Goal: Task Accomplishment & Management: Complete application form

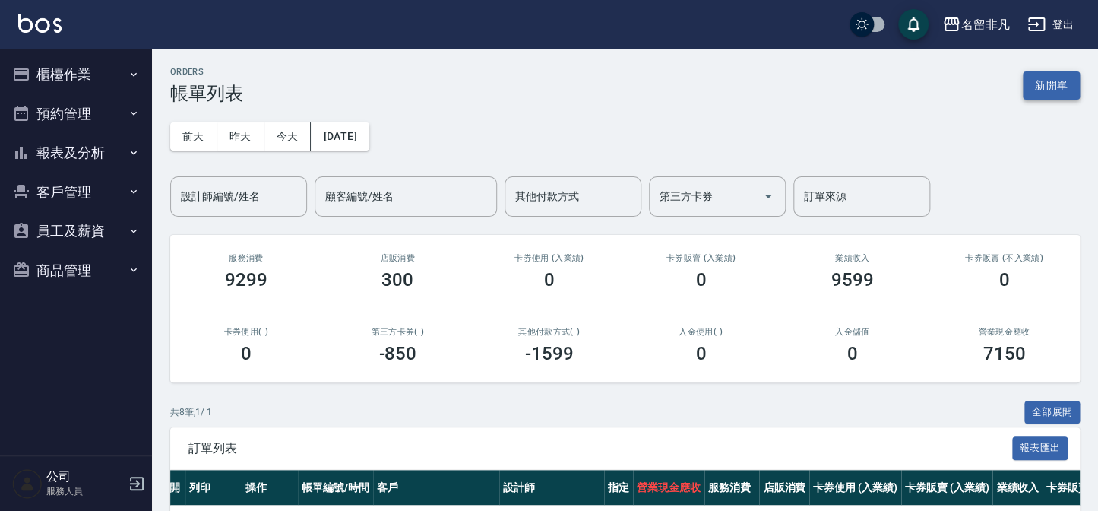
click at [1036, 77] on button "新開單" at bounding box center [1051, 85] width 57 height 28
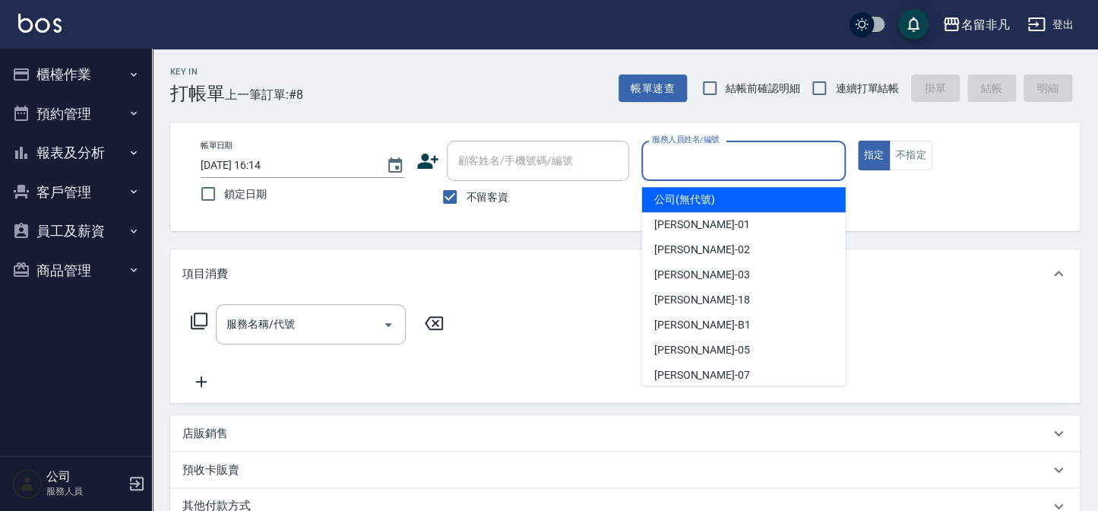
click at [794, 166] on input "服務人員姓名/編號" at bounding box center [743, 160] width 190 height 27
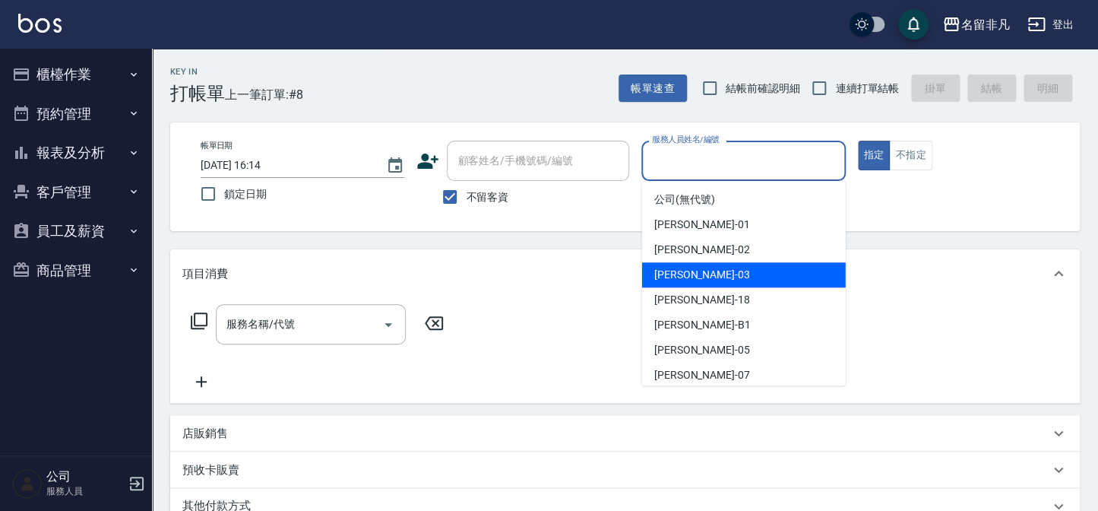
drag, startPoint x: 744, startPoint y: 272, endPoint x: 885, endPoint y: 174, distance: 171.4
click at [747, 270] on div "[PERSON_NAME] -03" at bounding box center [744, 274] width 204 height 25
type input "[PERSON_NAME]-03"
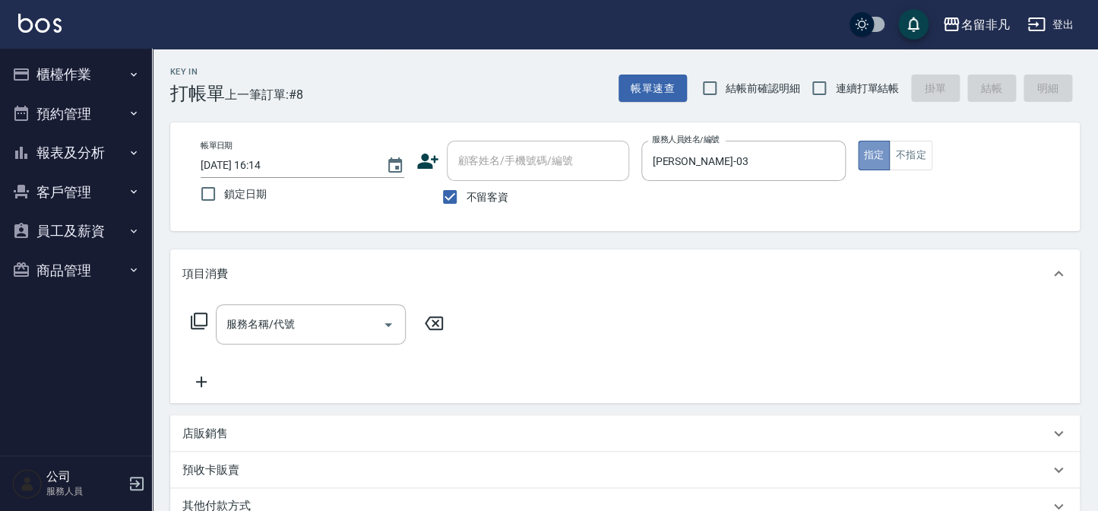
drag, startPoint x: 870, startPoint y: 150, endPoint x: 512, endPoint y: 91, distance: 362.9
click at [844, 147] on div "帳單日期 [DATE] 16:14 鎖定日期 顧客姓名/手機號碼/編號 顧客姓名/手機號碼/編號 不留客資 服務人員姓名/編號 [PERSON_NAME]-0…" at bounding box center [624, 177] width 873 height 72
click at [204, 316] on icon at bounding box center [199, 321] width 18 height 18
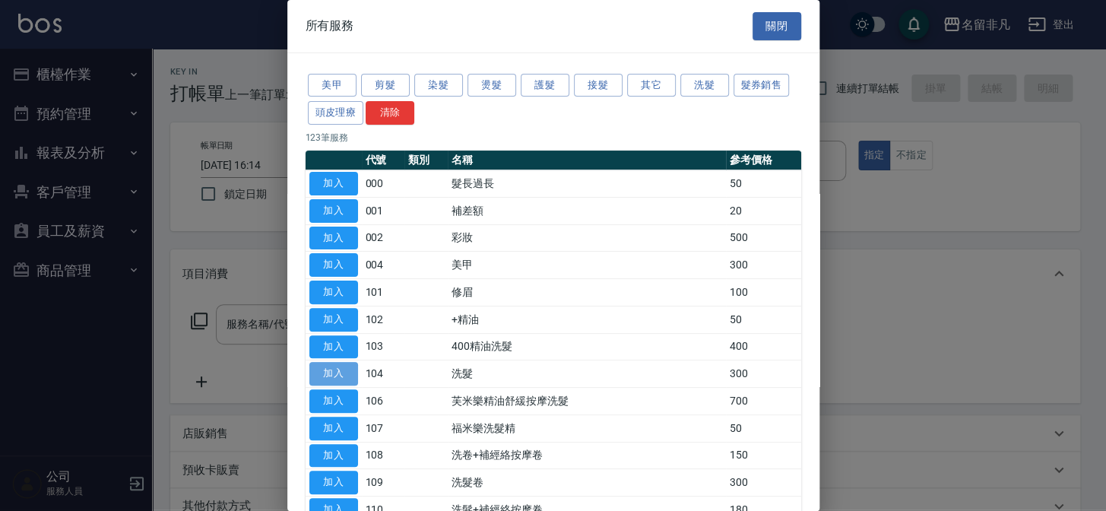
click at [334, 366] on button "加入" at bounding box center [333, 374] width 49 height 24
type input "洗髮(104)"
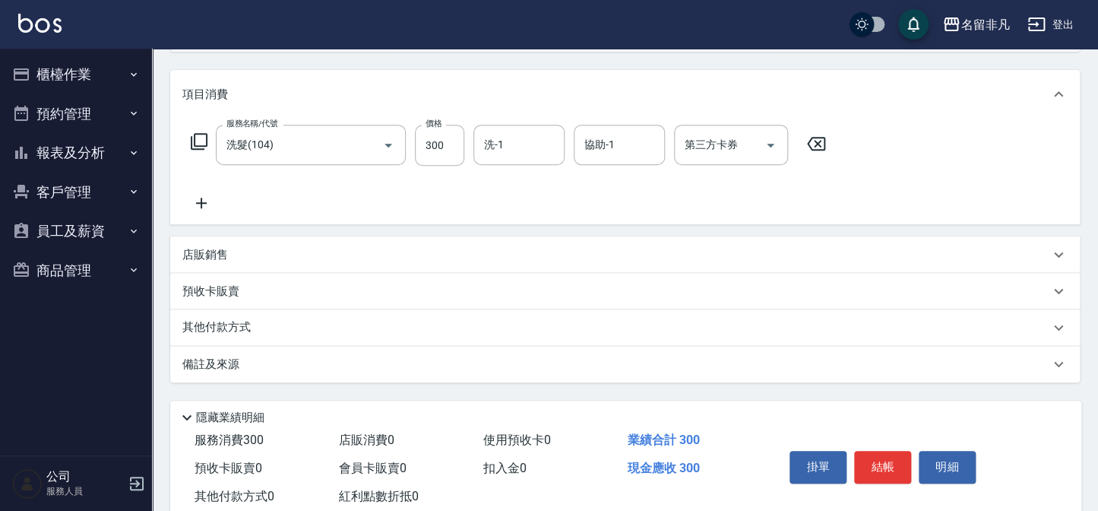
scroll to position [220, 0]
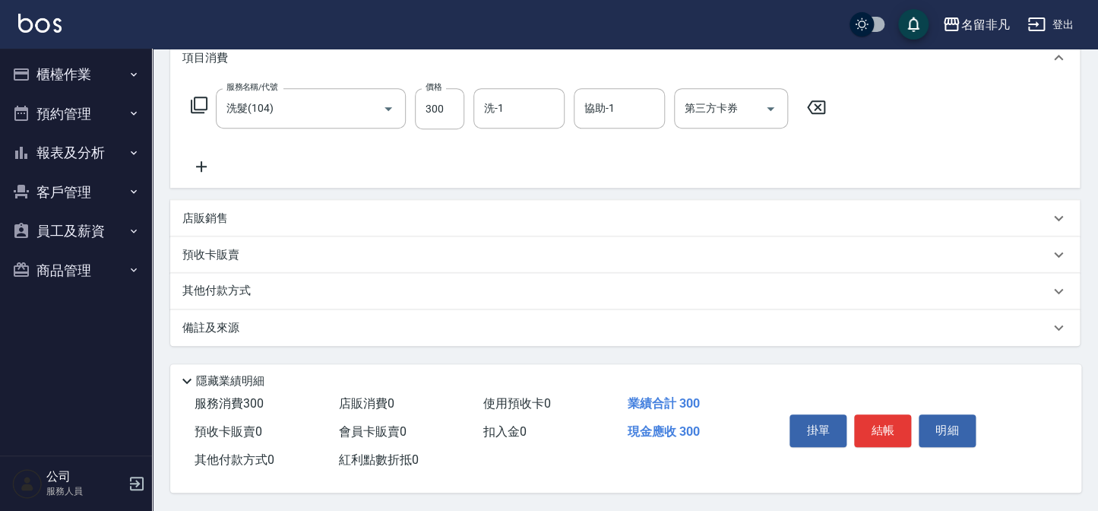
click at [874, 423] on button "結帳" at bounding box center [882, 430] width 57 height 32
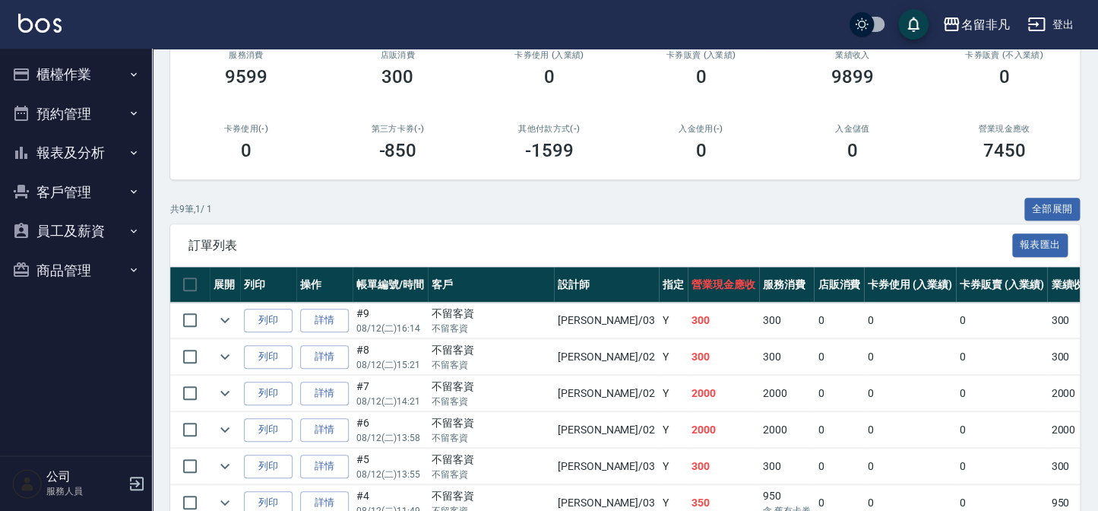
scroll to position [207, 0]
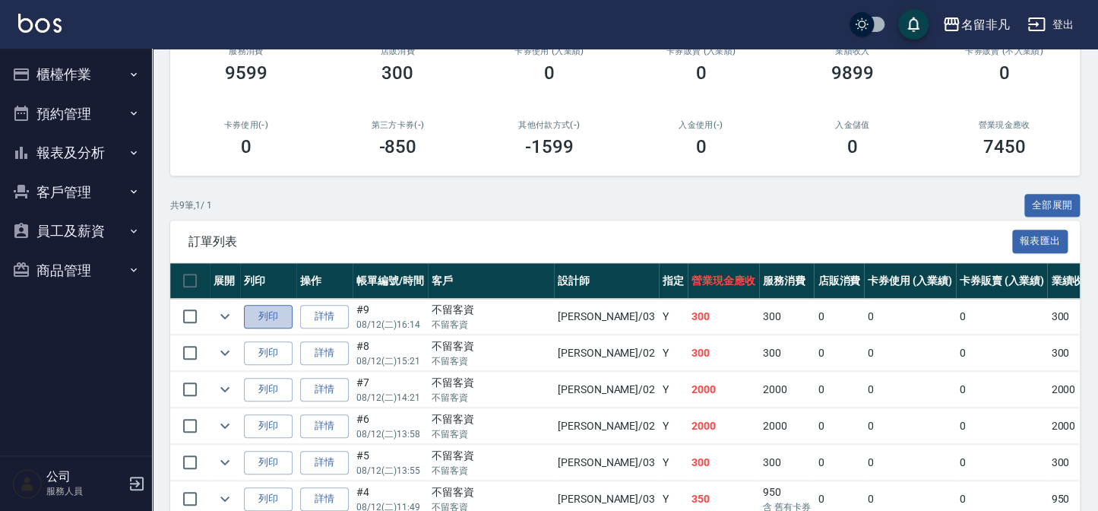
click at [266, 312] on button "列印" at bounding box center [268, 317] width 49 height 24
click at [220, 350] on icon "expand row" at bounding box center [225, 353] width 18 height 18
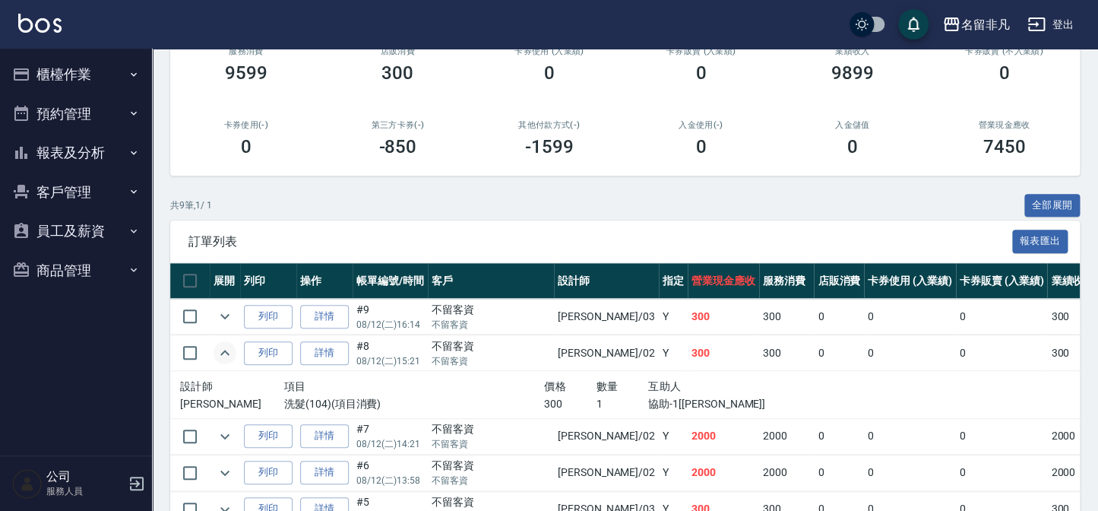
click at [220, 350] on icon "expand row" at bounding box center [225, 353] width 18 height 18
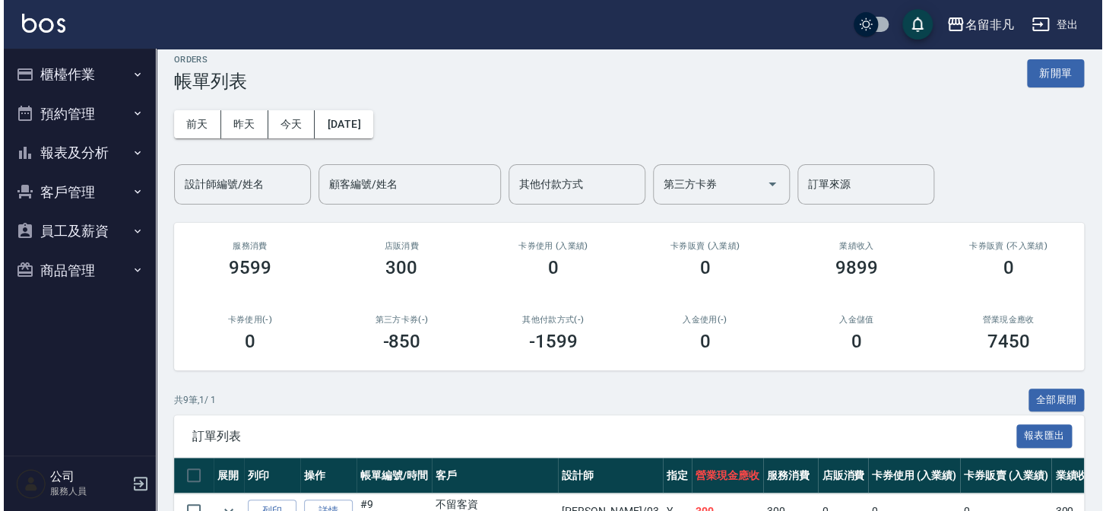
scroll to position [0, 0]
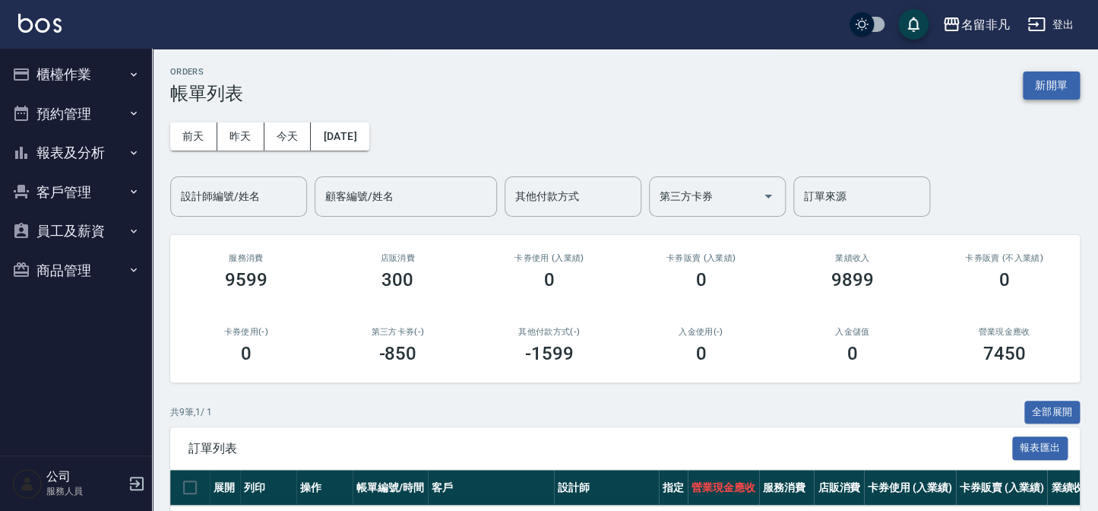
click at [1047, 93] on button "新開單" at bounding box center [1051, 85] width 57 height 28
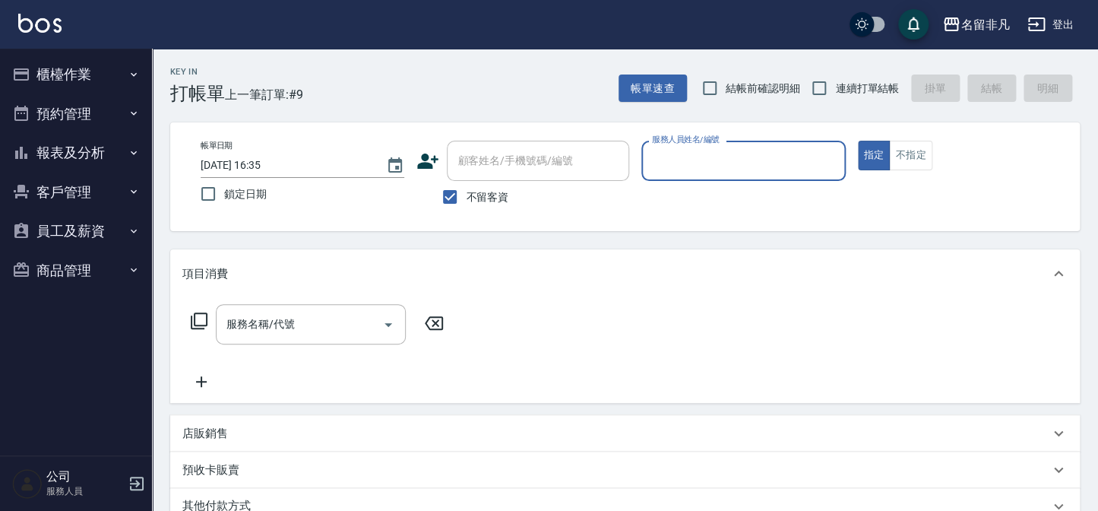
click at [694, 159] on input "服務人員姓名/編號" at bounding box center [743, 160] width 190 height 27
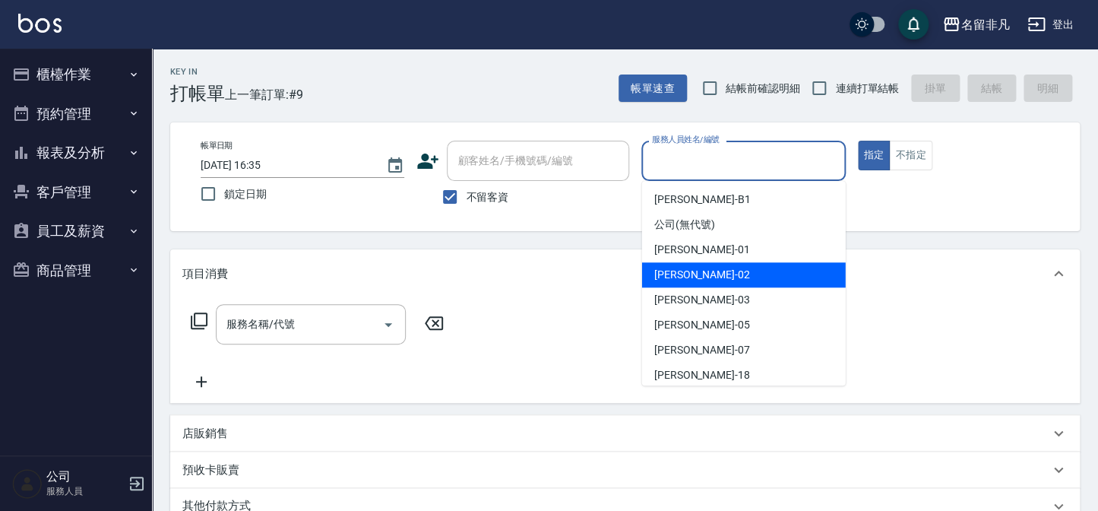
click at [708, 274] on div "[PERSON_NAME]-02" at bounding box center [744, 274] width 204 height 25
type input "[PERSON_NAME]-02"
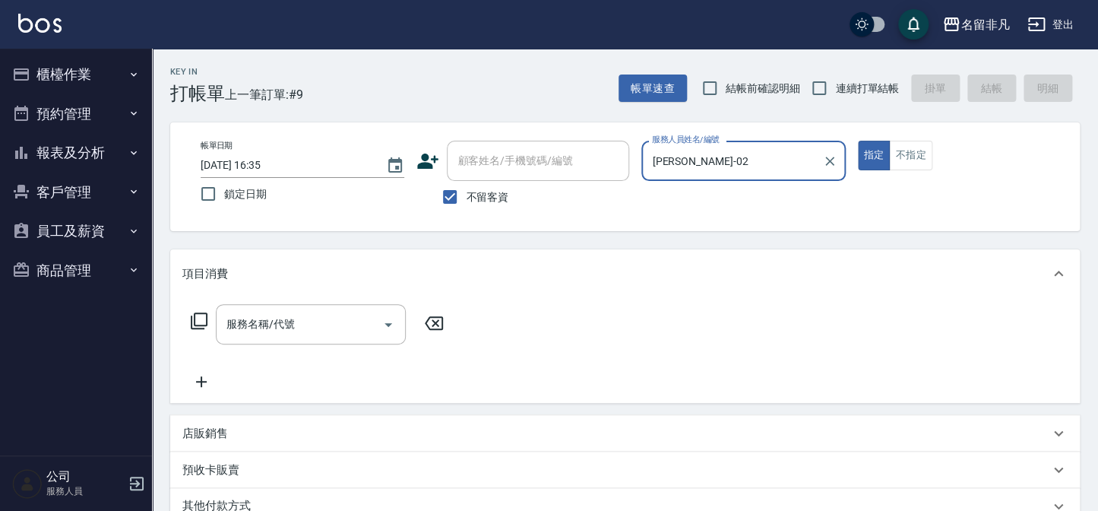
drag, startPoint x: 304, startPoint y: 321, endPoint x: 322, endPoint y: 353, distance: 36.8
click at [306, 321] on input "服務名稱/代號" at bounding box center [300, 324] width 154 height 27
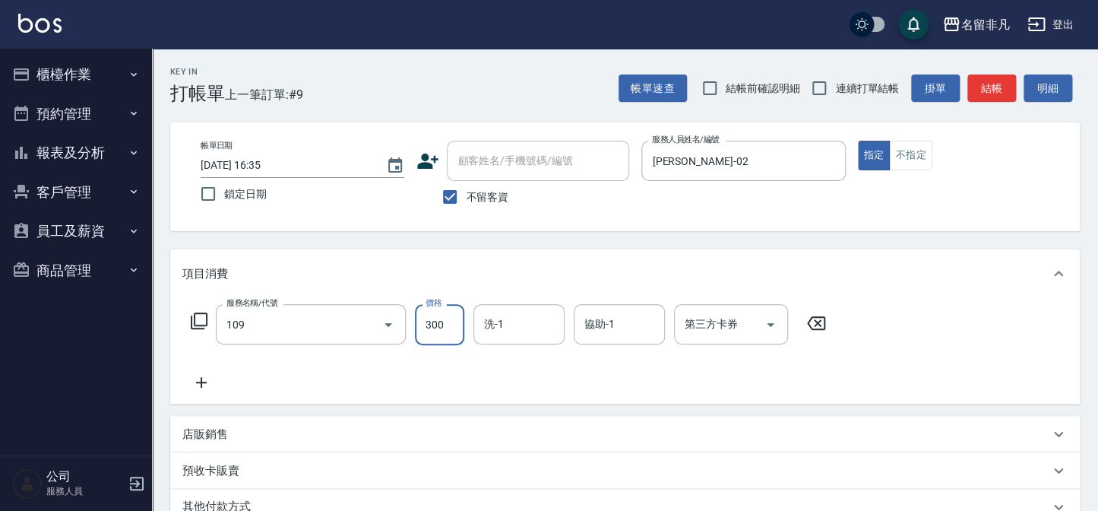
type input "洗髮卷(109)"
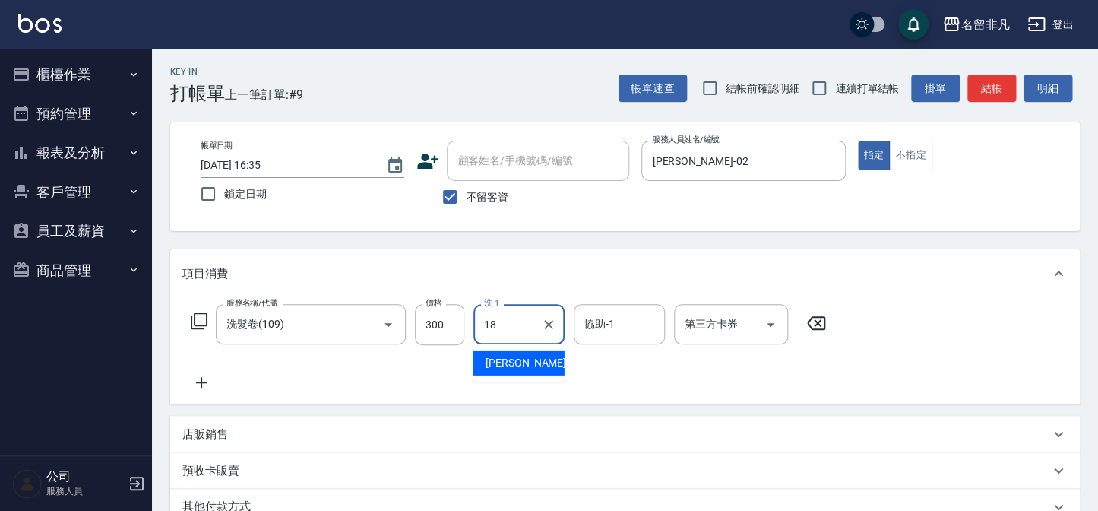
type input "[PERSON_NAME]-18"
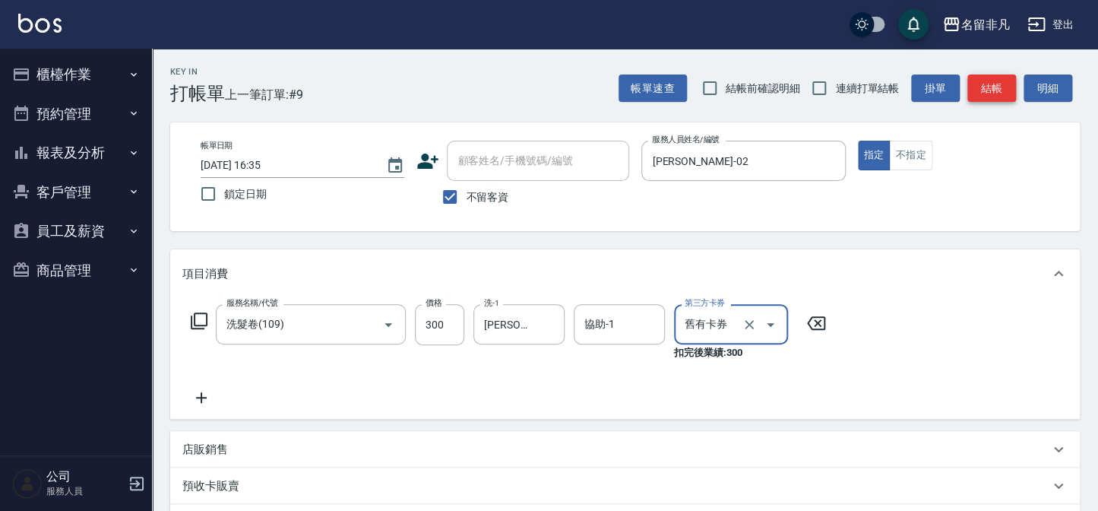
type input "舊有卡券"
click at [981, 98] on button "結帳" at bounding box center [992, 88] width 49 height 28
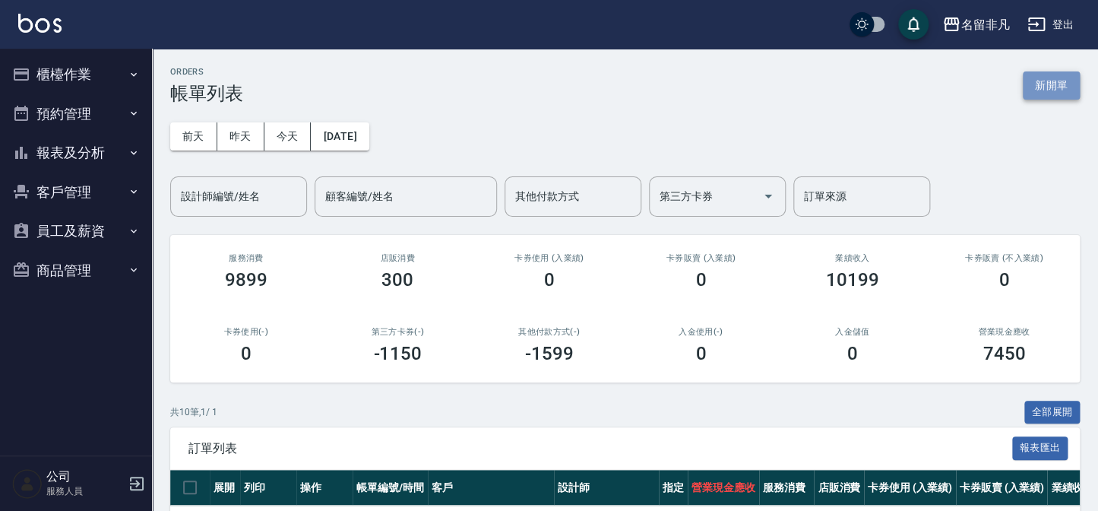
click at [1055, 96] on button "新開單" at bounding box center [1051, 85] width 57 height 28
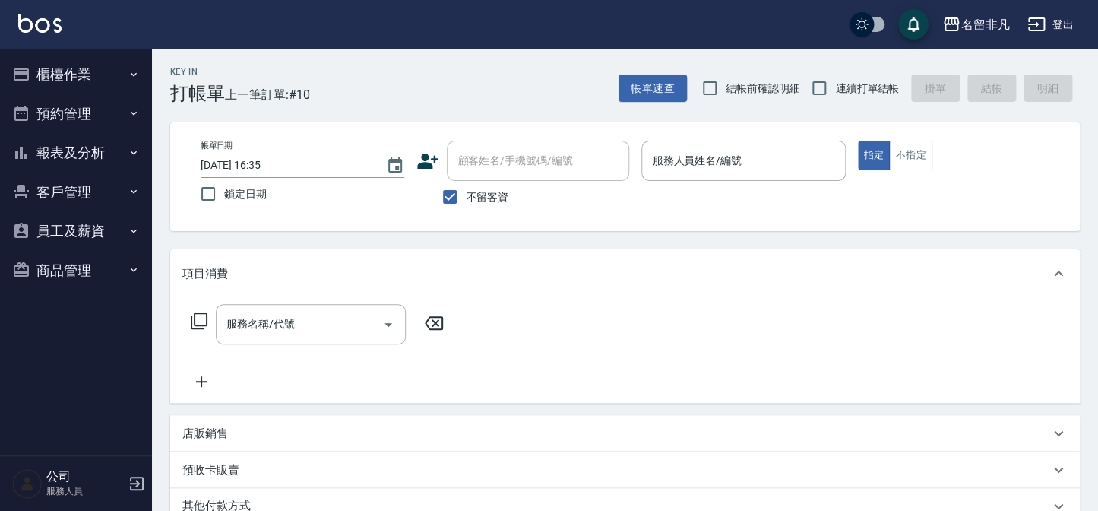
click at [427, 166] on icon at bounding box center [428, 161] width 21 height 15
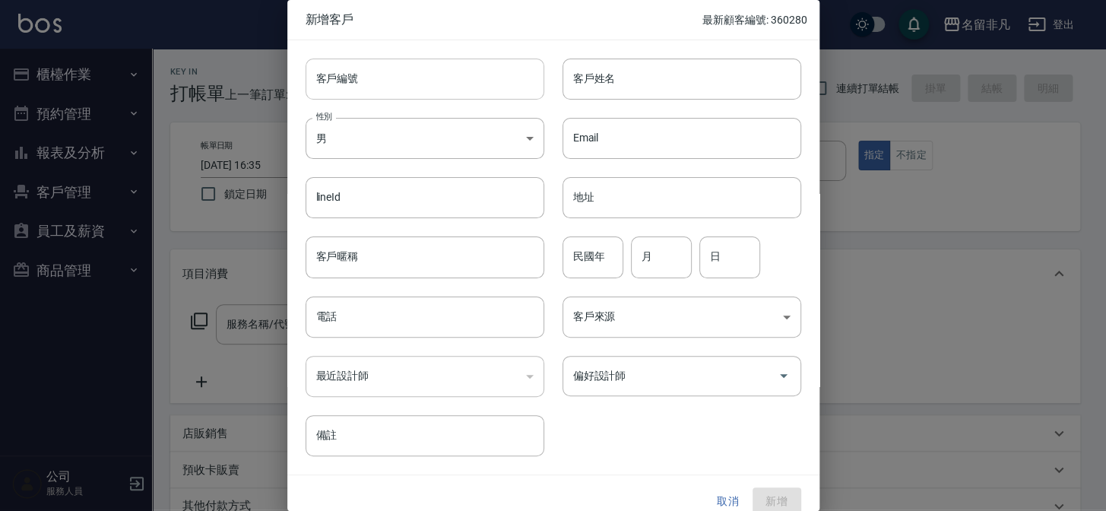
click at [450, 93] on input "客戶編號" at bounding box center [425, 79] width 239 height 41
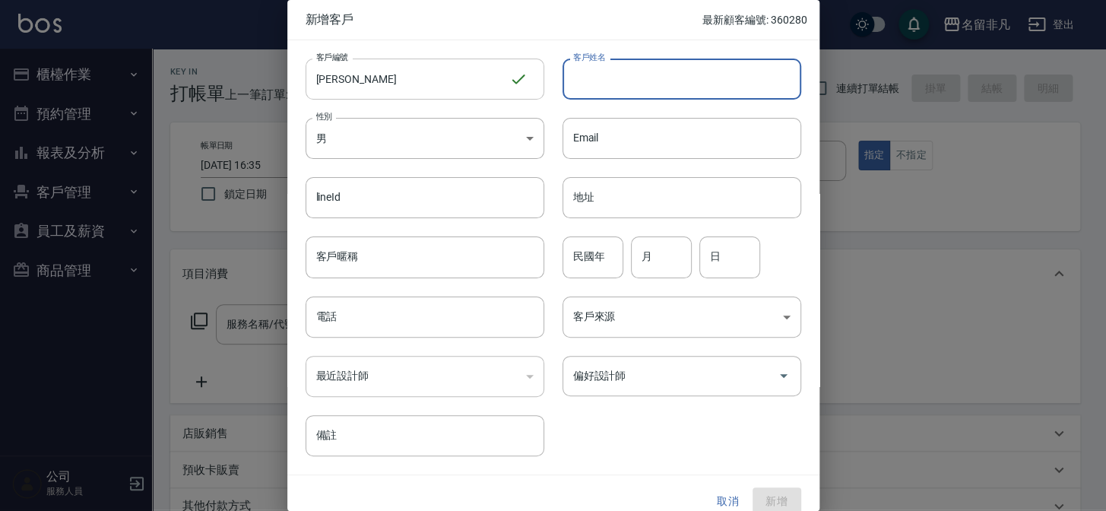
click at [445, 88] on input "[PERSON_NAME]" at bounding box center [408, 79] width 204 height 41
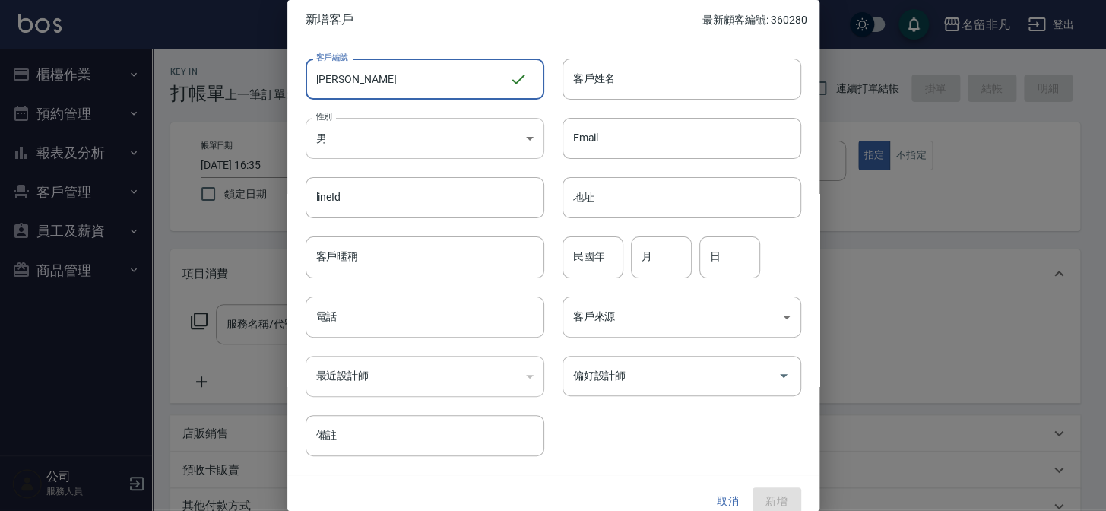
type input "[PERSON_NAME]"
click at [499, 138] on body "名留非凡 登出 櫃檯作業 打帳單 帳單列表 現金收支登錄 材料自購登錄 每日結帳 排班表 現場電腦打卡 預約管理 預約管理 單日預約紀錄 單週預約紀錄 報表及…" at bounding box center [553, 363] width 1106 height 726
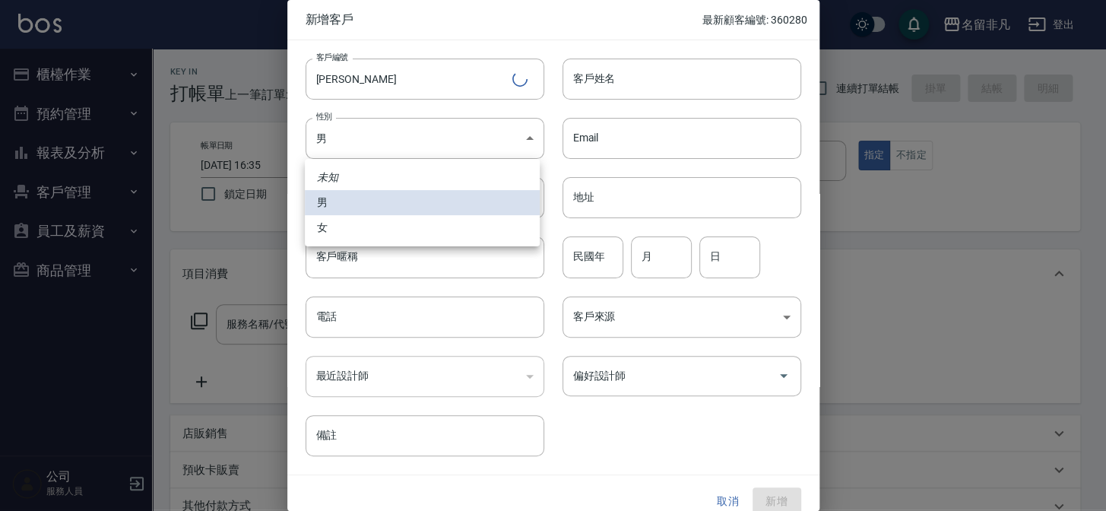
click at [448, 228] on li "女" at bounding box center [422, 227] width 235 height 25
type input "[DEMOGRAPHIC_DATA]"
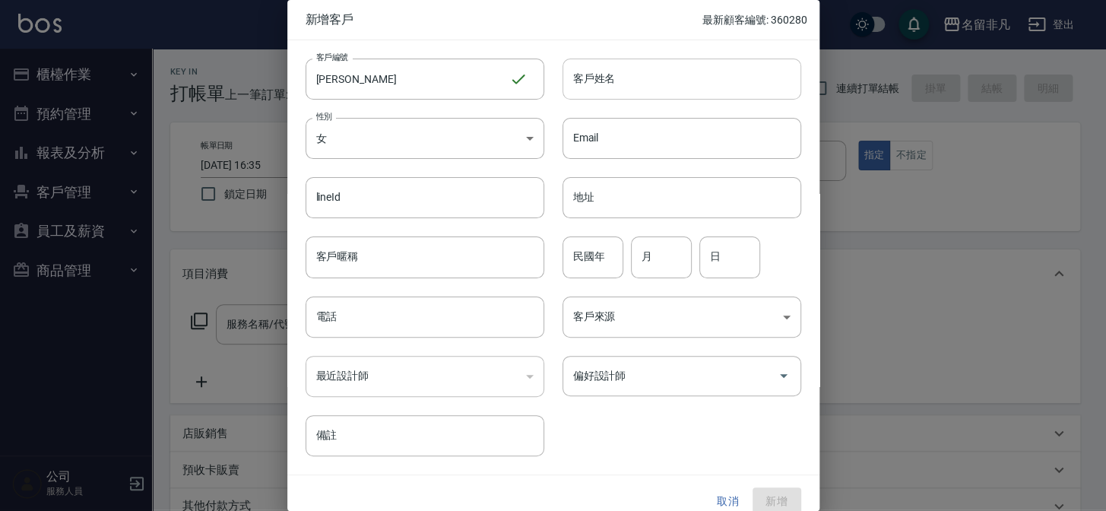
click at [677, 68] on input "客戶姓名" at bounding box center [681, 79] width 239 height 41
drag, startPoint x: 451, startPoint y: 78, endPoint x: 278, endPoint y: 87, distance: 173.5
click at [278, 87] on div "新增客戶 最新顧客編號: 360280 客戶編號 [PERSON_NAME] 客戶編號 客戶姓名 客戶姓名 性別 女 [DEMOGRAPHIC_DATA] 性…" at bounding box center [553, 255] width 1106 height 511
paste input "[PERSON_NAME]"
type input "[PERSON_NAME]"
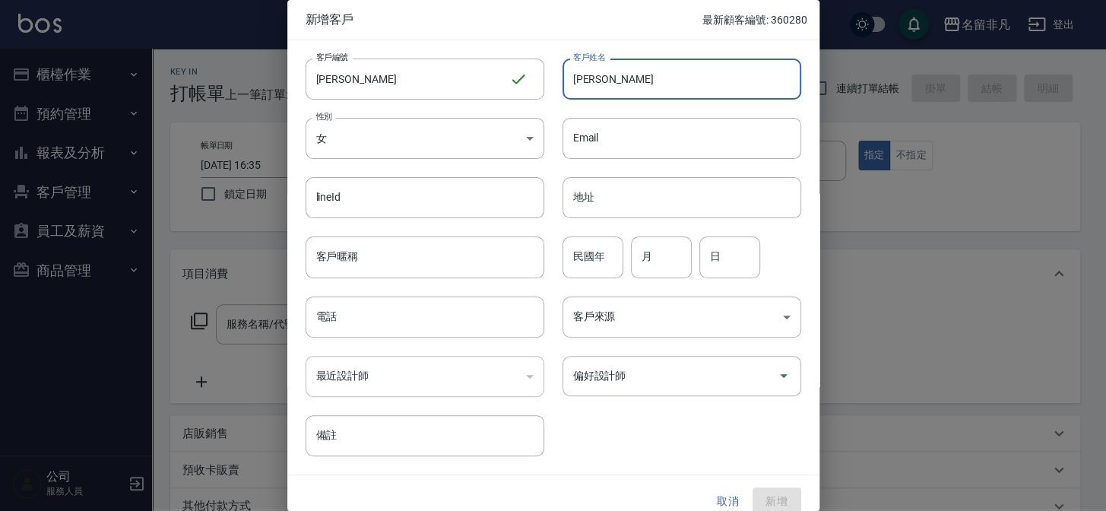
drag, startPoint x: 381, startPoint y: 81, endPoint x: 228, endPoint y: 81, distance: 152.8
click at [228, 81] on div "新增客戶 最新顧客編號: 360280 客戶編號 [PERSON_NAME] 客戶編號 客戶姓名 [PERSON_NAME]姓名 性別 女 [DEMOGRAP…" at bounding box center [553, 255] width 1106 height 511
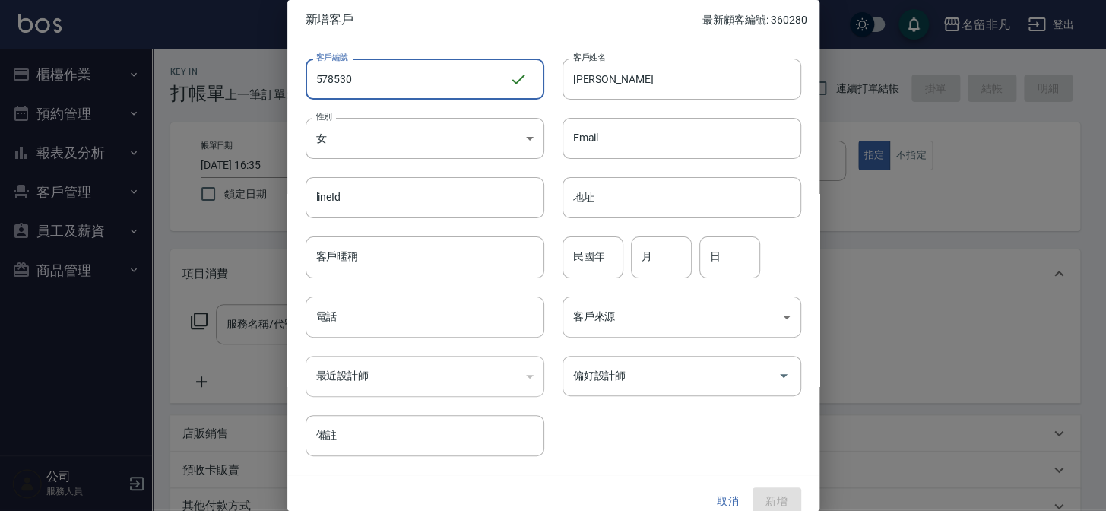
type input "578530"
click at [453, 337] on div "最近設計師 ​ 最近設計師" at bounding box center [415, 366] width 257 height 59
click at [453, 327] on input "電話" at bounding box center [425, 316] width 239 height 41
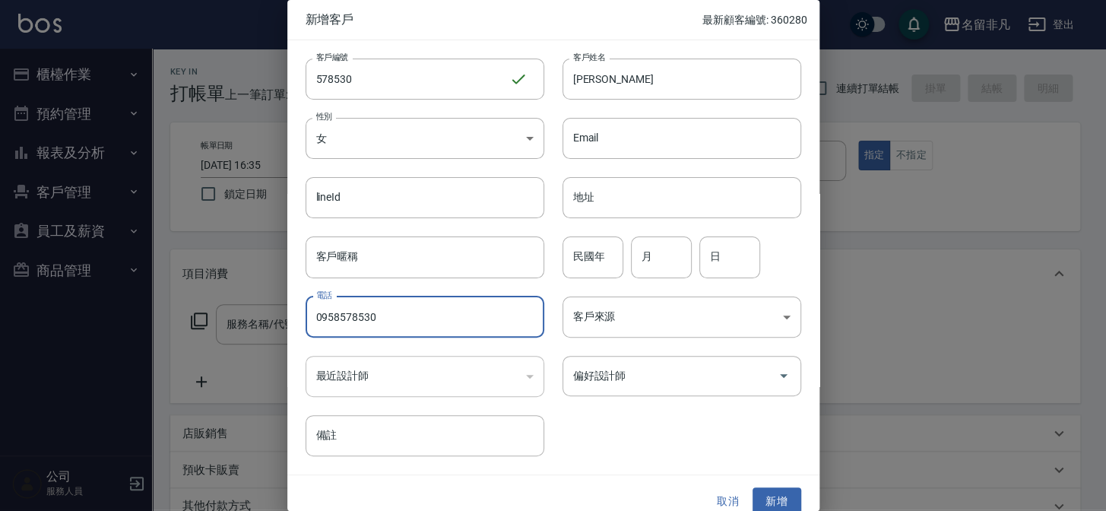
type input "0958578530"
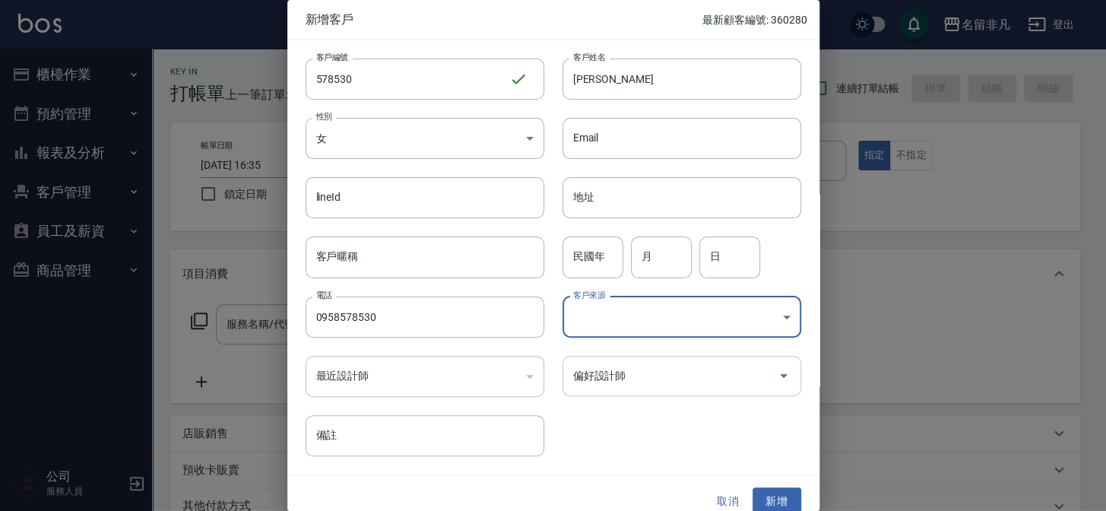
click at [721, 388] on div "偏好設計師" at bounding box center [681, 376] width 239 height 40
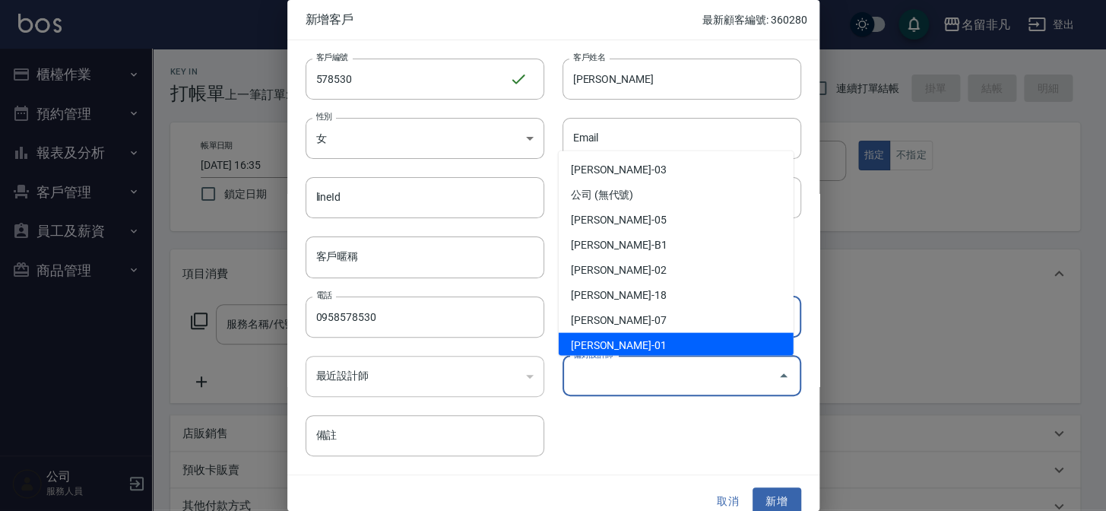
click at [695, 334] on li "[PERSON_NAME]-01" at bounding box center [676, 345] width 235 height 25
type input "[PERSON_NAME]"
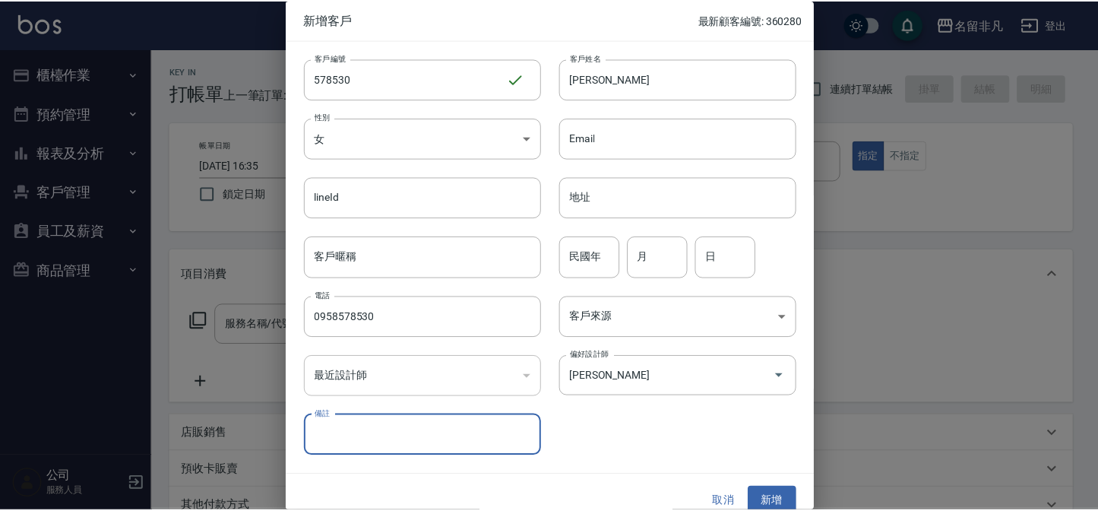
scroll to position [15, 0]
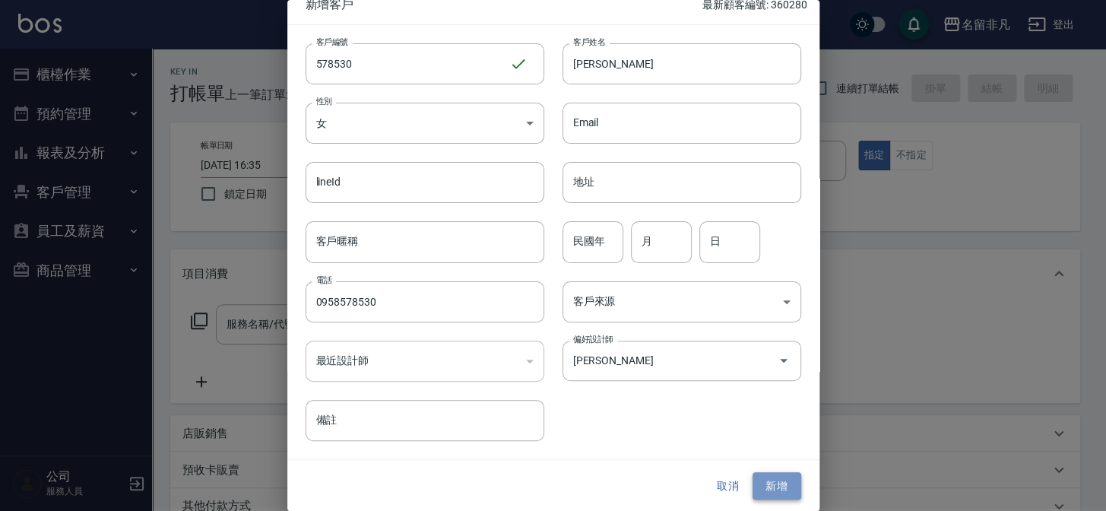
click at [765, 474] on button "新增" at bounding box center [776, 486] width 49 height 28
